Goal: Information Seeking & Learning: Learn about a topic

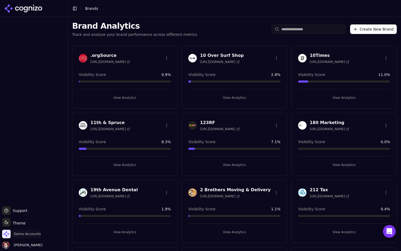
click at [22, 235] on span "Demo Accounts" at bounding box center [27, 233] width 27 height 5
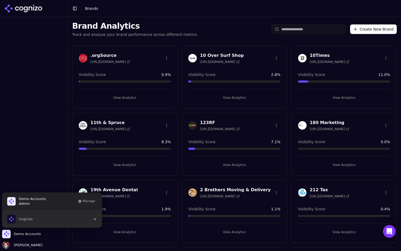
click at [40, 218] on button "Cognizo" at bounding box center [52, 218] width 100 height 17
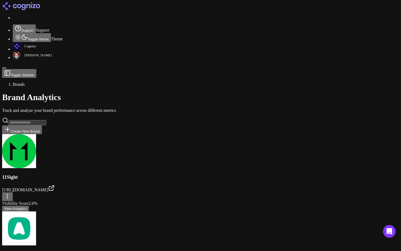
click at [46, 120] on input "search" at bounding box center [27, 122] width 38 height 5
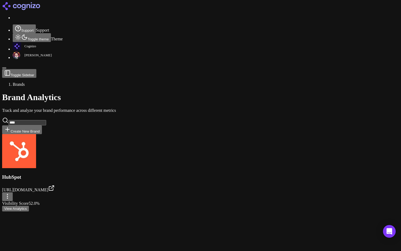
type input "****"
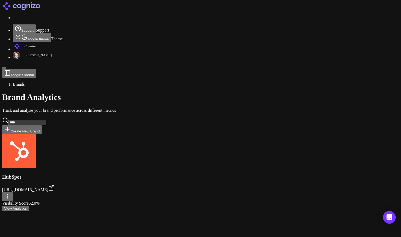
click at [29, 206] on button "View Analytics" at bounding box center [15, 209] width 27 height 6
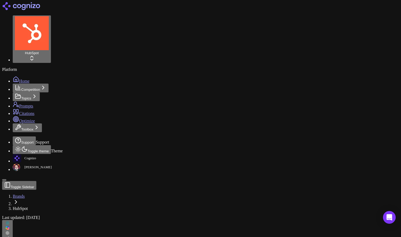
scroll to position [346, 0]
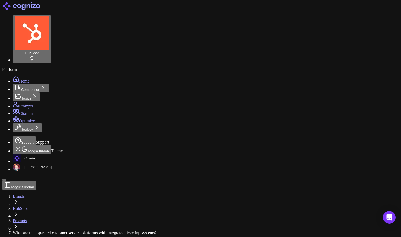
click at [28, 206] on link "HubSpot" at bounding box center [20, 208] width 15 height 5
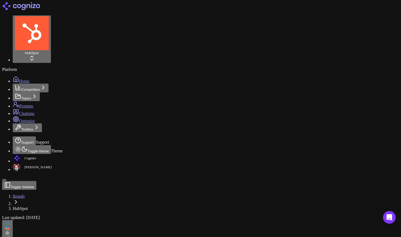
click at [29, 79] on link "Home" at bounding box center [21, 81] width 17 height 5
click at [36, 181] on button "Toggle Sidebar" at bounding box center [19, 185] width 34 height 9
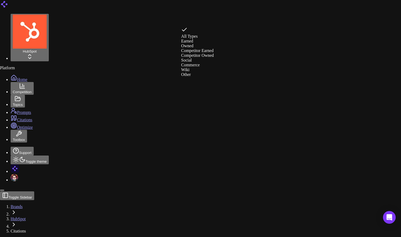
click at [208, 40] on div "Earned" at bounding box center [197, 41] width 33 height 5
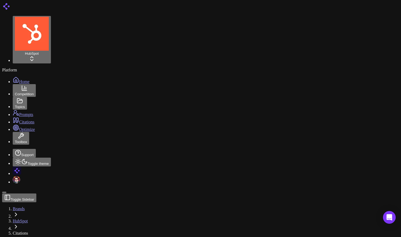
click at [21, 193] on button "Toggle Sidebar" at bounding box center [19, 197] width 34 height 9
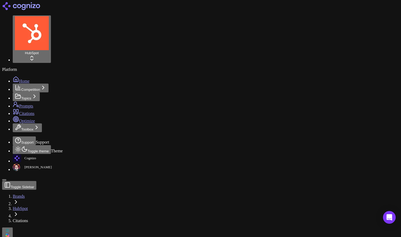
click at [35, 119] on link "Optimize" at bounding box center [24, 121] width 22 height 5
click at [36, 181] on button "Toggle Sidebar" at bounding box center [19, 185] width 34 height 9
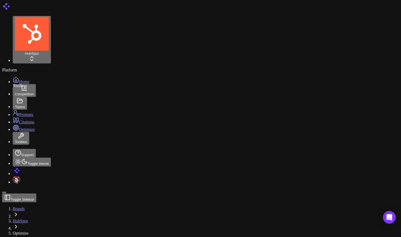
click at [19, 133] on icon at bounding box center [21, 135] width 5 height 5
click at [18, 133] on icon at bounding box center [21, 136] width 6 height 6
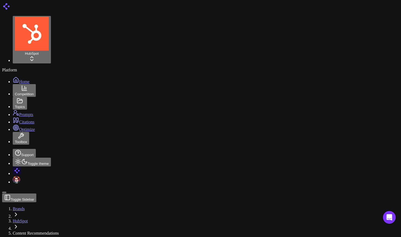
drag, startPoint x: 117, startPoint y: 106, endPoint x: 22, endPoint y: 99, distance: 95.7
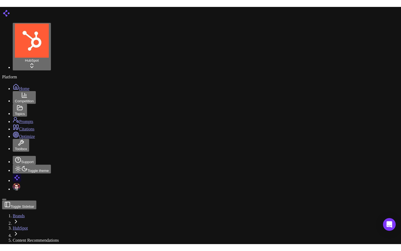
scroll to position [0, 0]
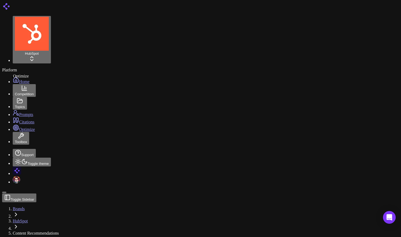
click at [13, 124] on icon at bounding box center [16, 127] width 6 height 6
click at [20, 193] on button "Toggle Sidebar" at bounding box center [19, 197] width 34 height 9
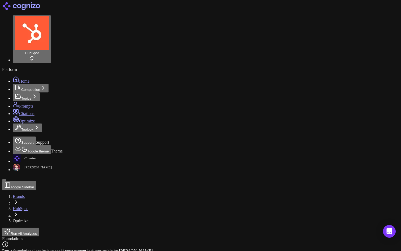
click at [19, 79] on span "Home" at bounding box center [24, 81] width 10 height 5
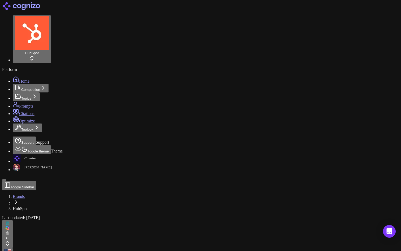
click at [13, 220] on button "+ 3" at bounding box center [7, 234] width 11 height 28
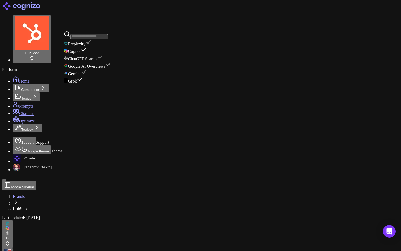
click at [13, 220] on button "+ 3" at bounding box center [7, 234] width 11 height 28
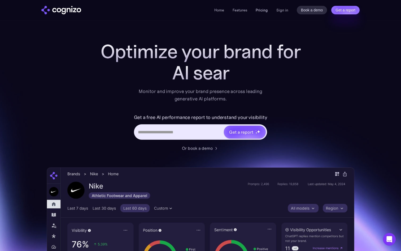
click at [262, 12] on link "Pricing" at bounding box center [262, 10] width 12 height 5
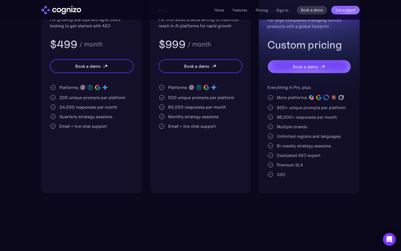
scroll to position [131, 0]
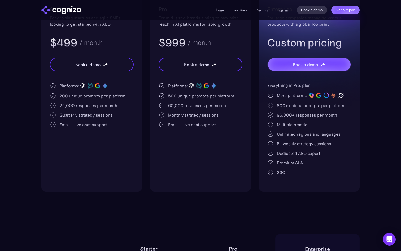
click at [295, 124] on div "Multiple brands" at bounding box center [292, 124] width 30 height 6
click at [226, 143] on div "Pro For mid-sized brands aiming to maximize reach in AI platforms for rapid gro…" at bounding box center [200, 94] width 101 height 195
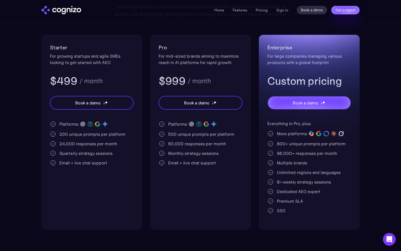
scroll to position [0, 0]
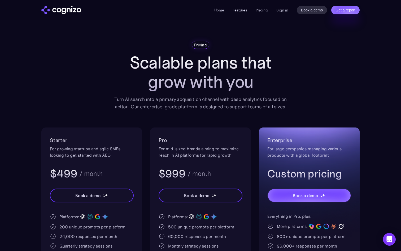
click at [245, 12] on link "Features" at bounding box center [240, 10] width 15 height 5
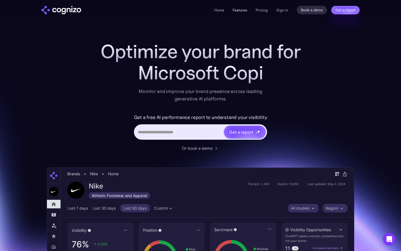
click at [242, 10] on link "Features" at bounding box center [240, 10] width 15 height 5
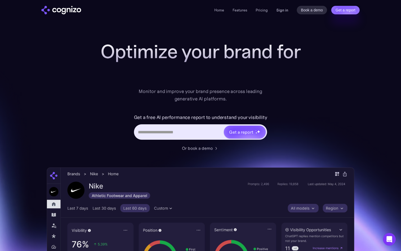
click at [283, 12] on link "Sign in" at bounding box center [282, 10] width 12 height 6
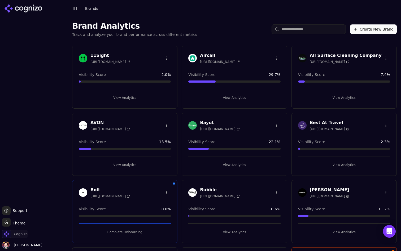
click at [19, 233] on span "Cognizo" at bounding box center [21, 233] width 14 height 5
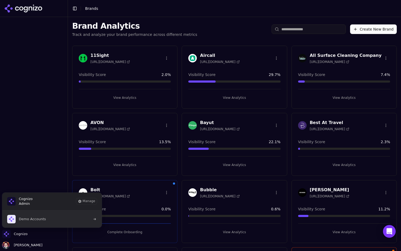
click at [57, 217] on button "Demo Accounts" at bounding box center [52, 218] width 100 height 17
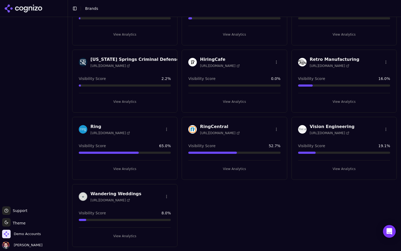
scroll to position [63, 0]
type input "****"
click at [127, 167] on button "View Analytics" at bounding box center [125, 168] width 92 height 8
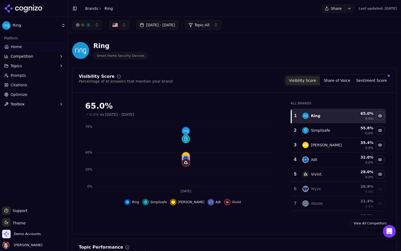
click at [322, 8] on button "Share" at bounding box center [333, 8] width 23 height 8
click at [95, 24] on button "button" at bounding box center [87, 25] width 30 height 10
click at [220, 21] on button "Topic: All" at bounding box center [203, 25] width 36 height 10
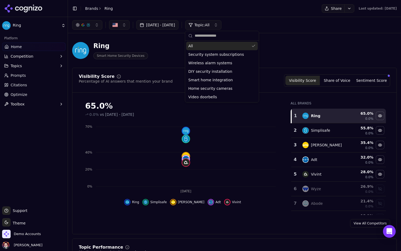
click at [220, 21] on button "Topic: All" at bounding box center [203, 25] width 36 height 10
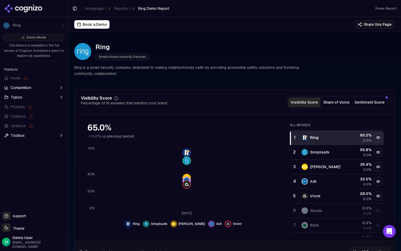
click at [377, 20] on button "Share this Page" at bounding box center [375, 24] width 40 height 8
click at [294, 47] on div "Ring Smart Home Security Devices" at bounding box center [193, 52] width 238 height 18
